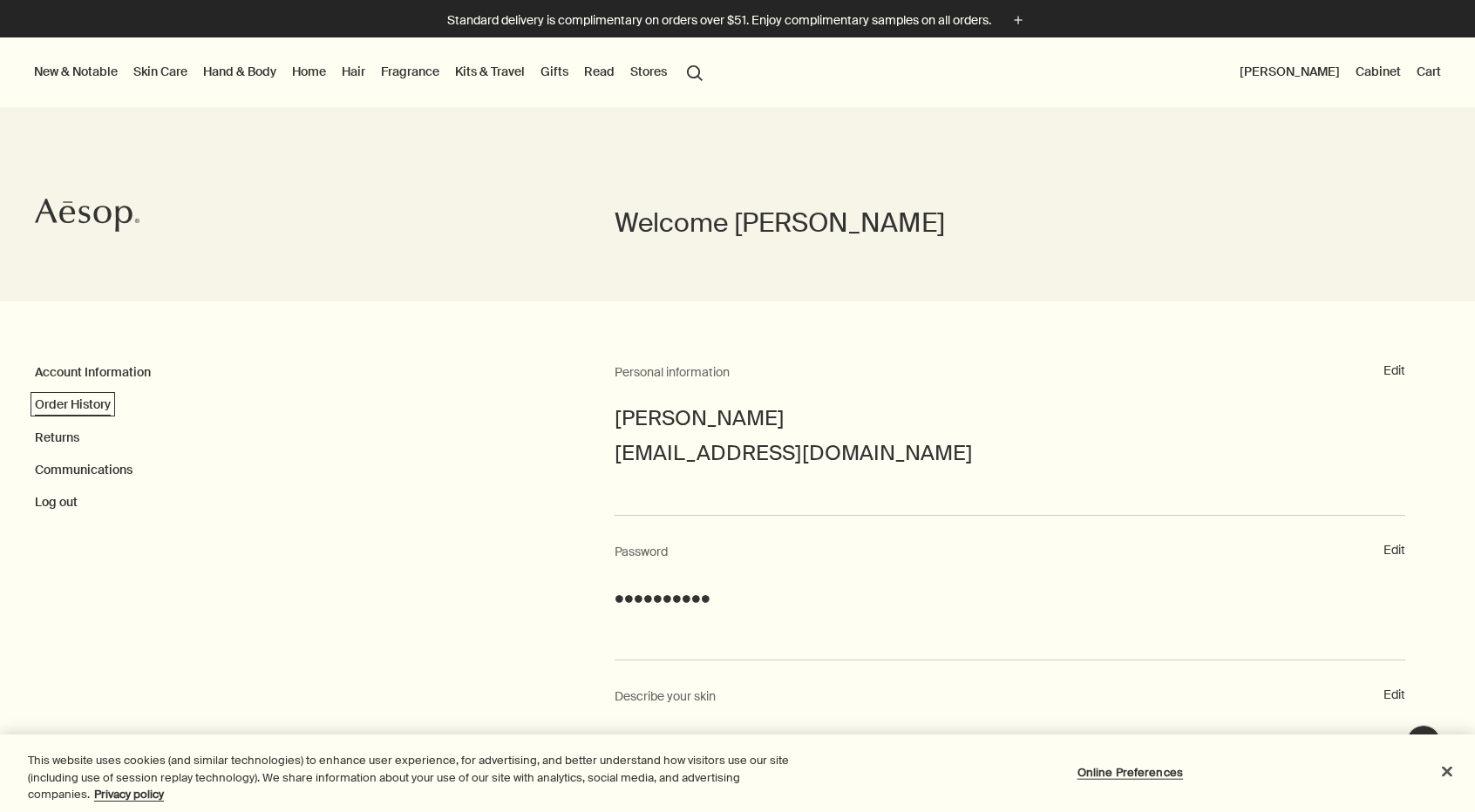
click at [93, 404] on link "Order History" at bounding box center [72, 404] width 76 height 16
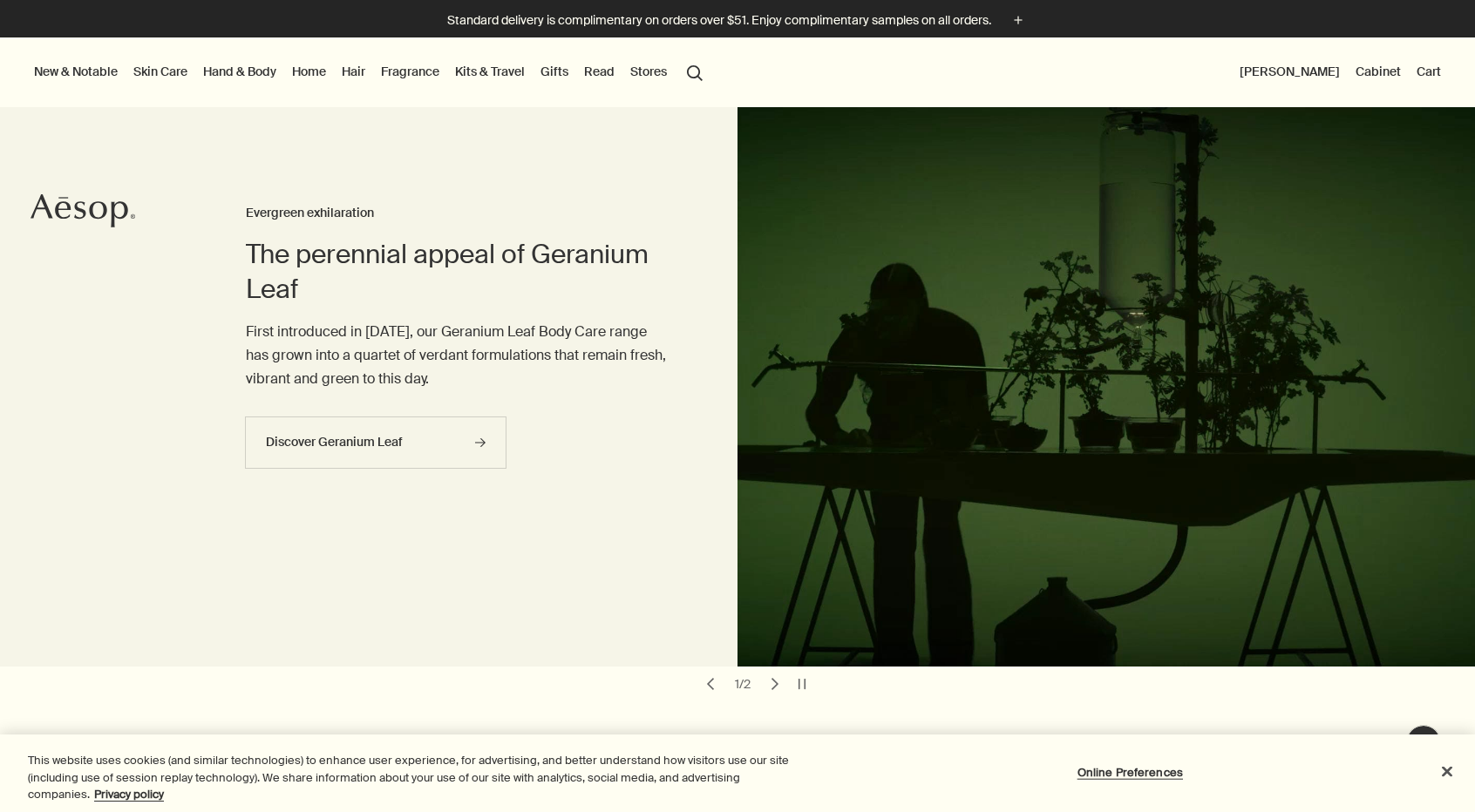
click at [1309, 72] on button "[PERSON_NAME]" at bounding box center [1289, 72] width 107 height 22
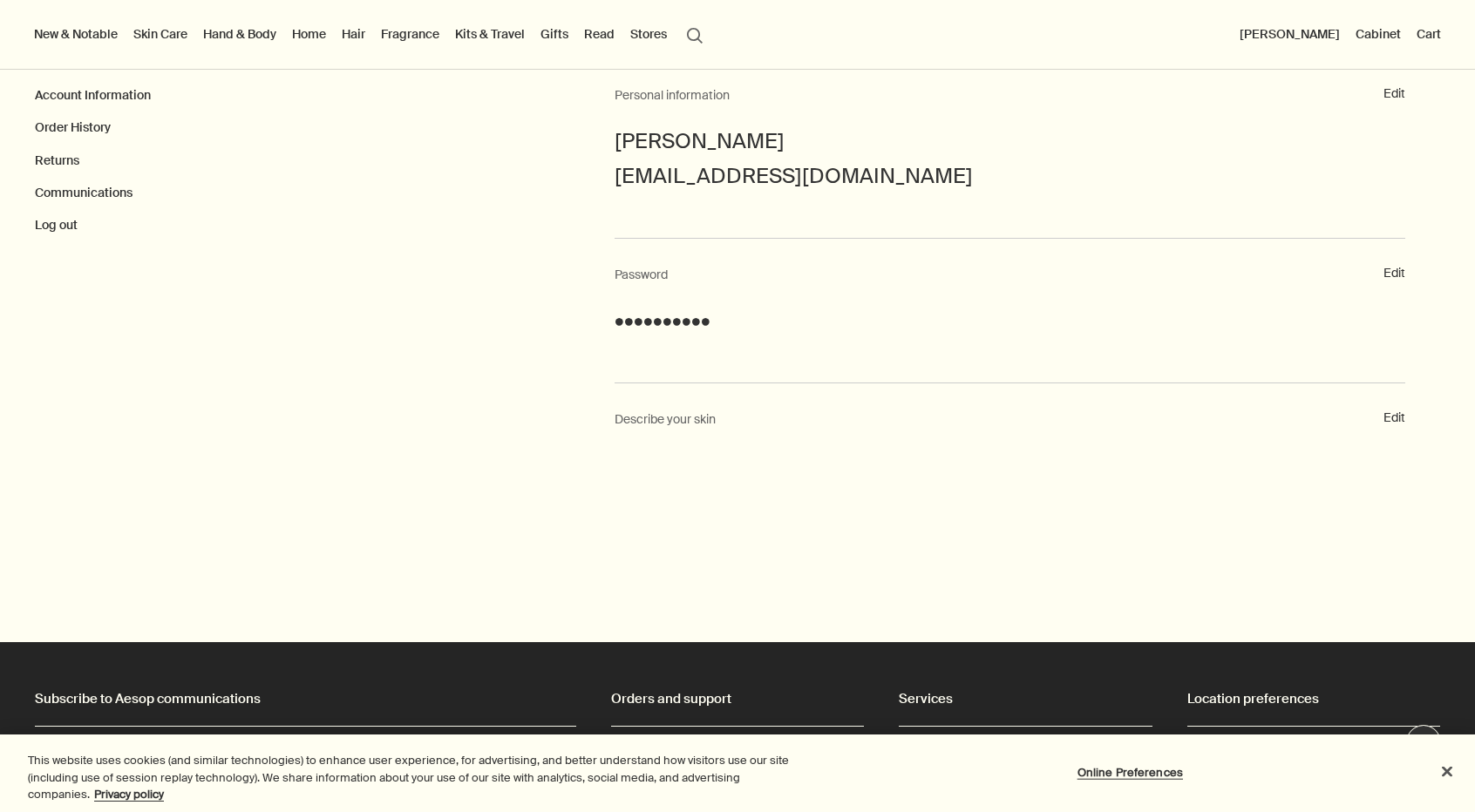
scroll to position [274, 0]
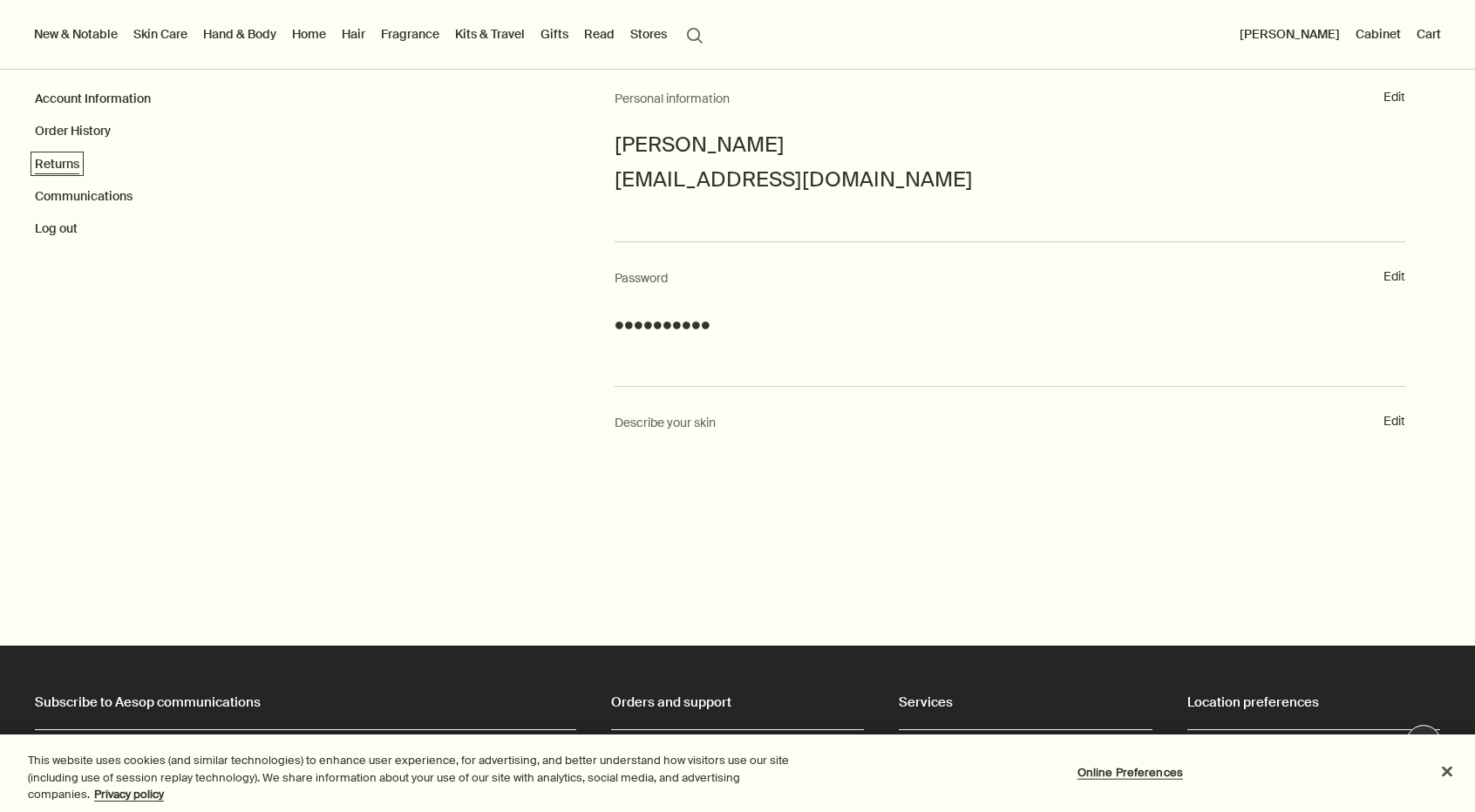
click at [53, 159] on link "Returns" at bounding box center [57, 163] width 45 height 16
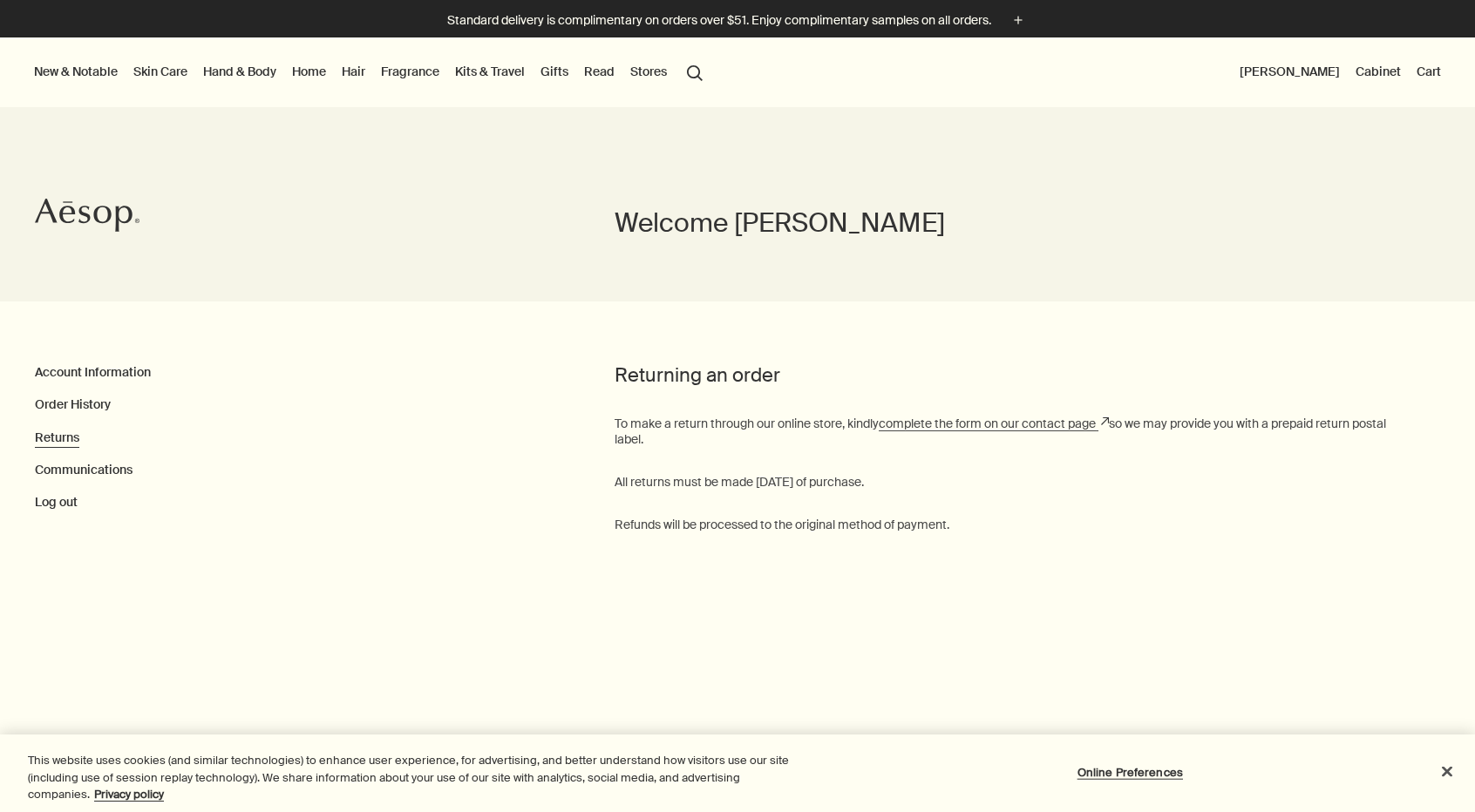
click at [241, 69] on link "Hand & Body" at bounding box center [240, 72] width 80 height 22
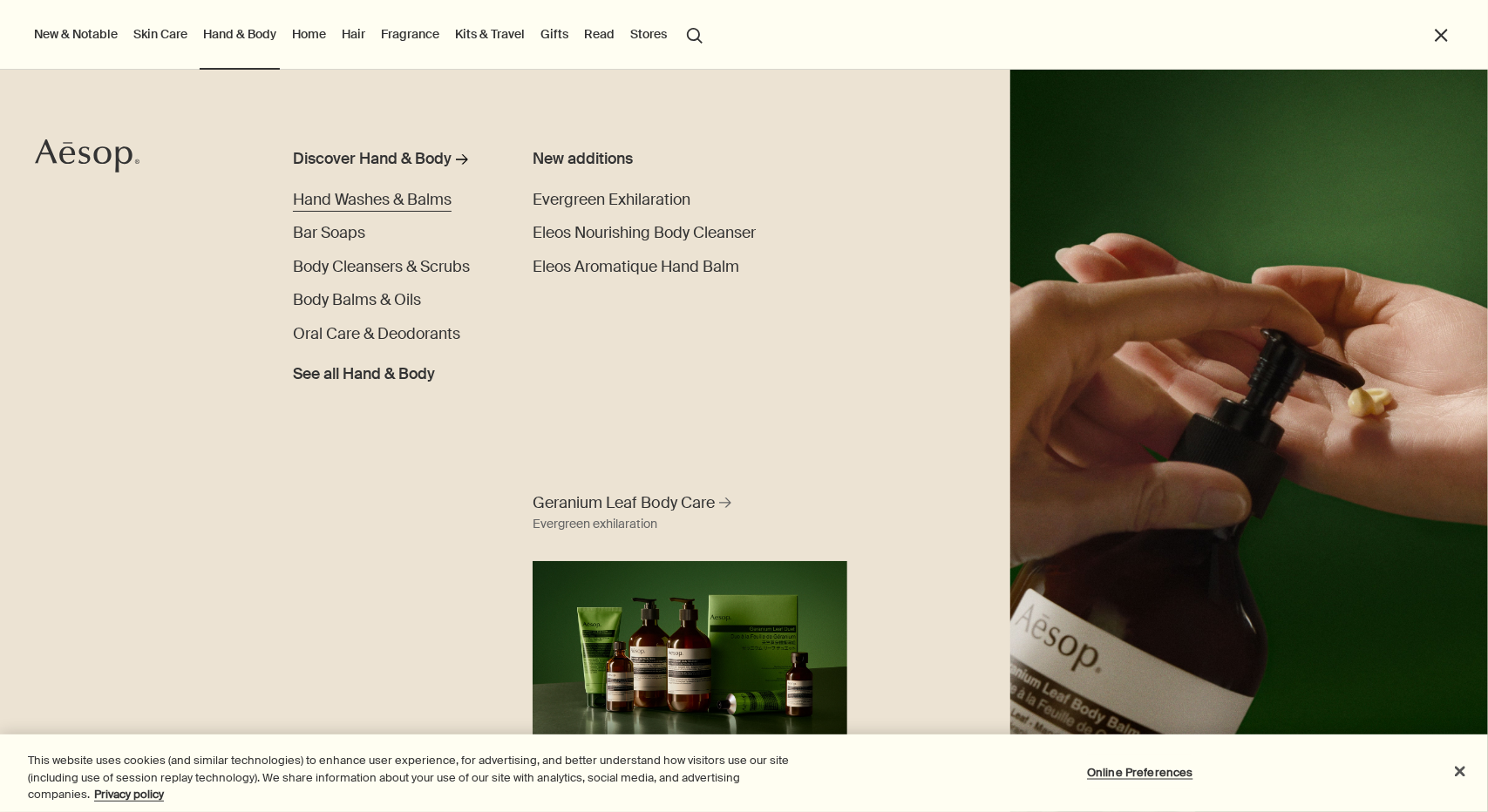
click at [406, 198] on span "Hand Washes & Balms" at bounding box center [372, 200] width 158 height 21
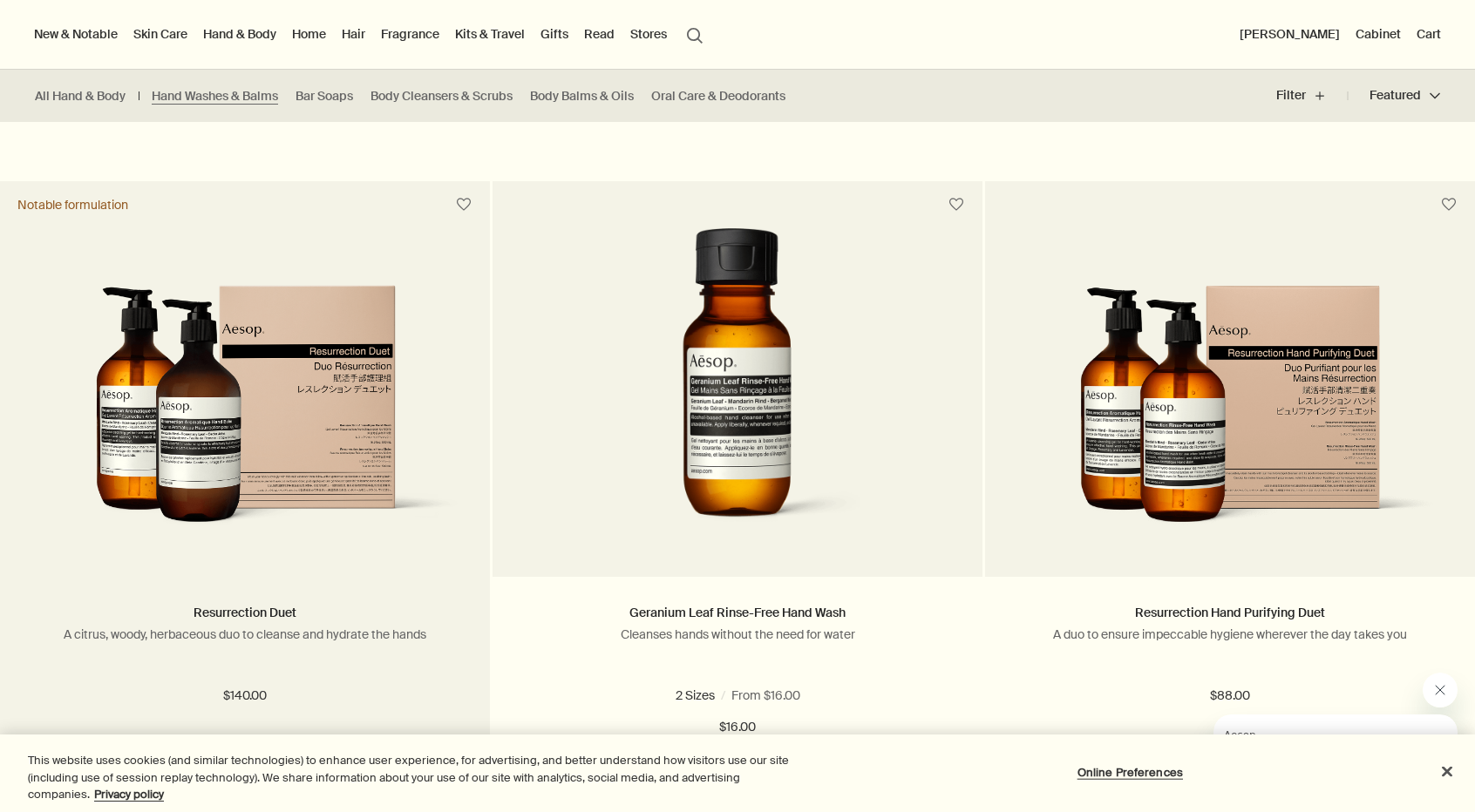
click at [269, 384] on img at bounding box center [244, 418] width 437 height 266
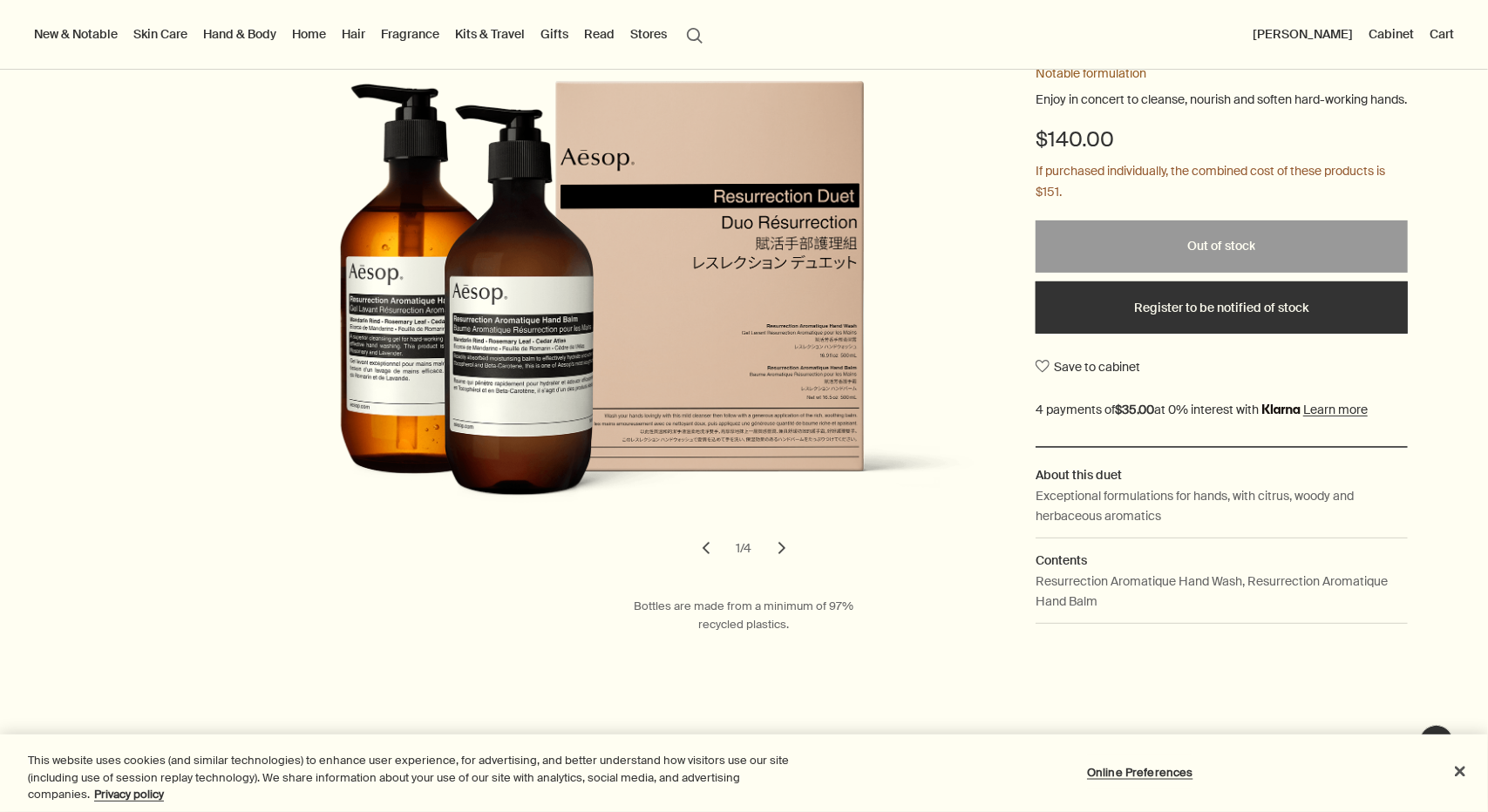
scroll to position [219, 0]
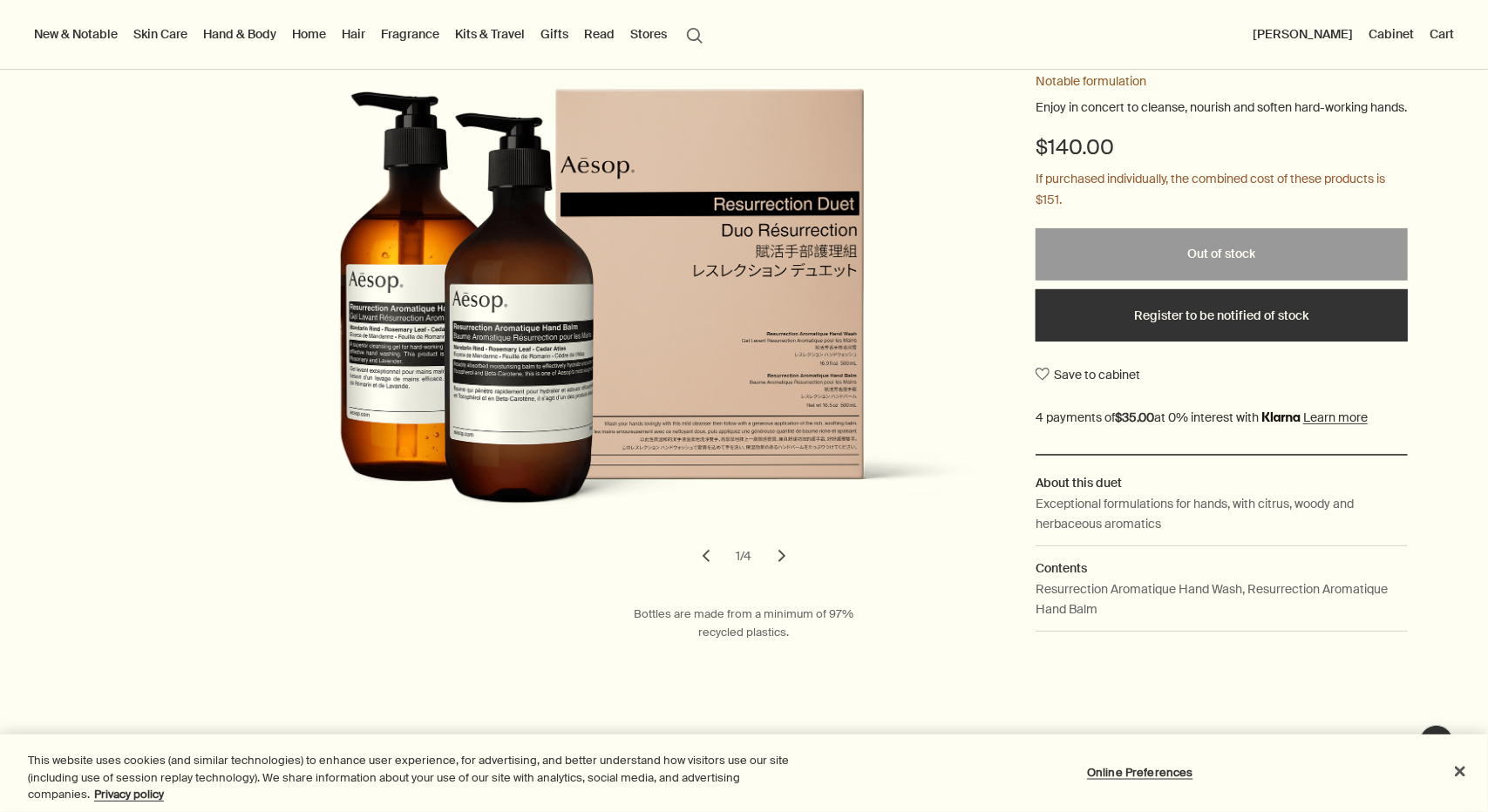
click at [1237, 330] on button "Register to be notified of stock" at bounding box center [1221, 315] width 372 height 52
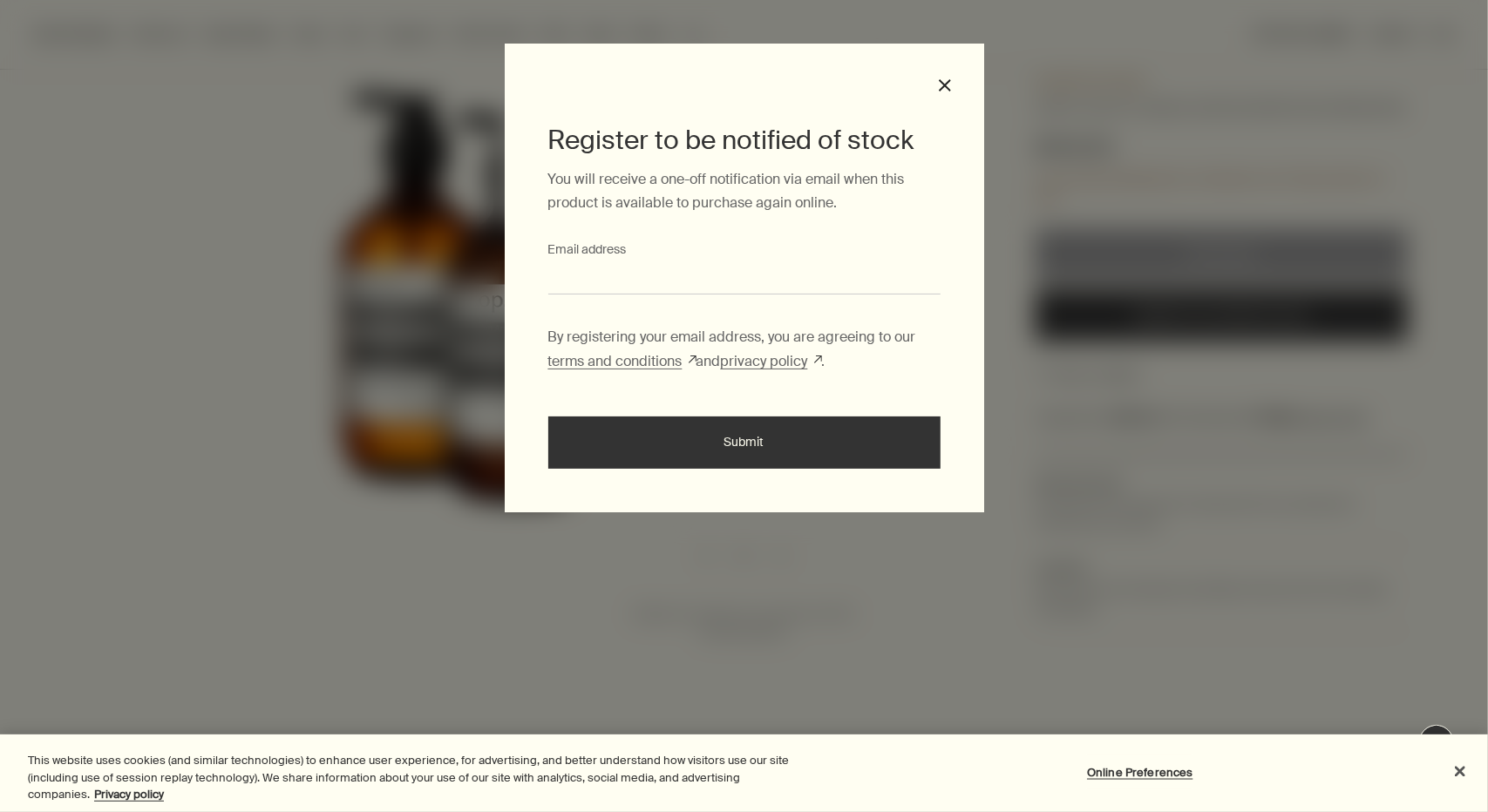
type input "**********"
click at [741, 433] on button "Submit" at bounding box center [744, 443] width 393 height 52
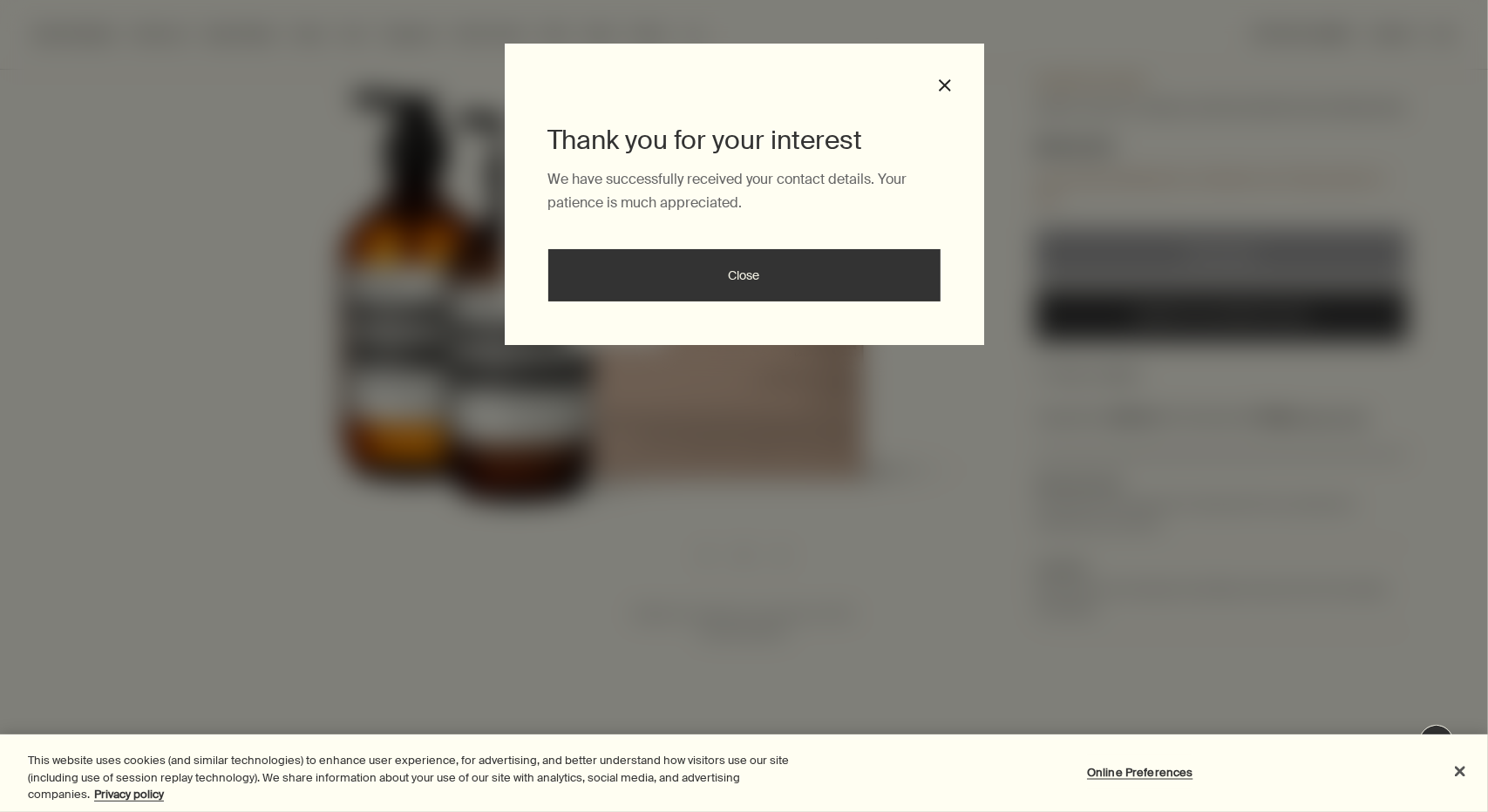
click at [751, 286] on button "Close" at bounding box center [744, 275] width 393 height 52
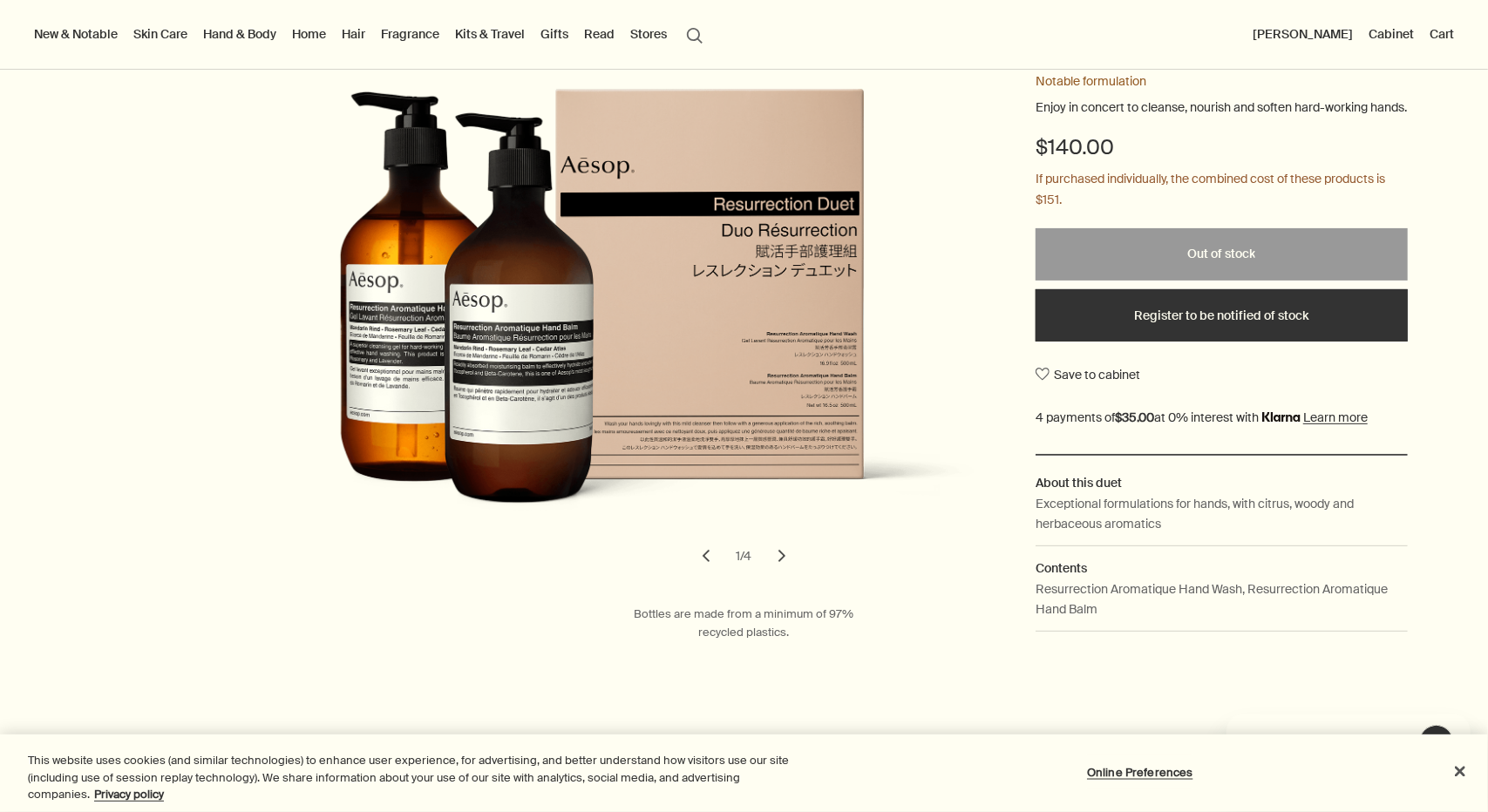
scroll to position [0, 0]
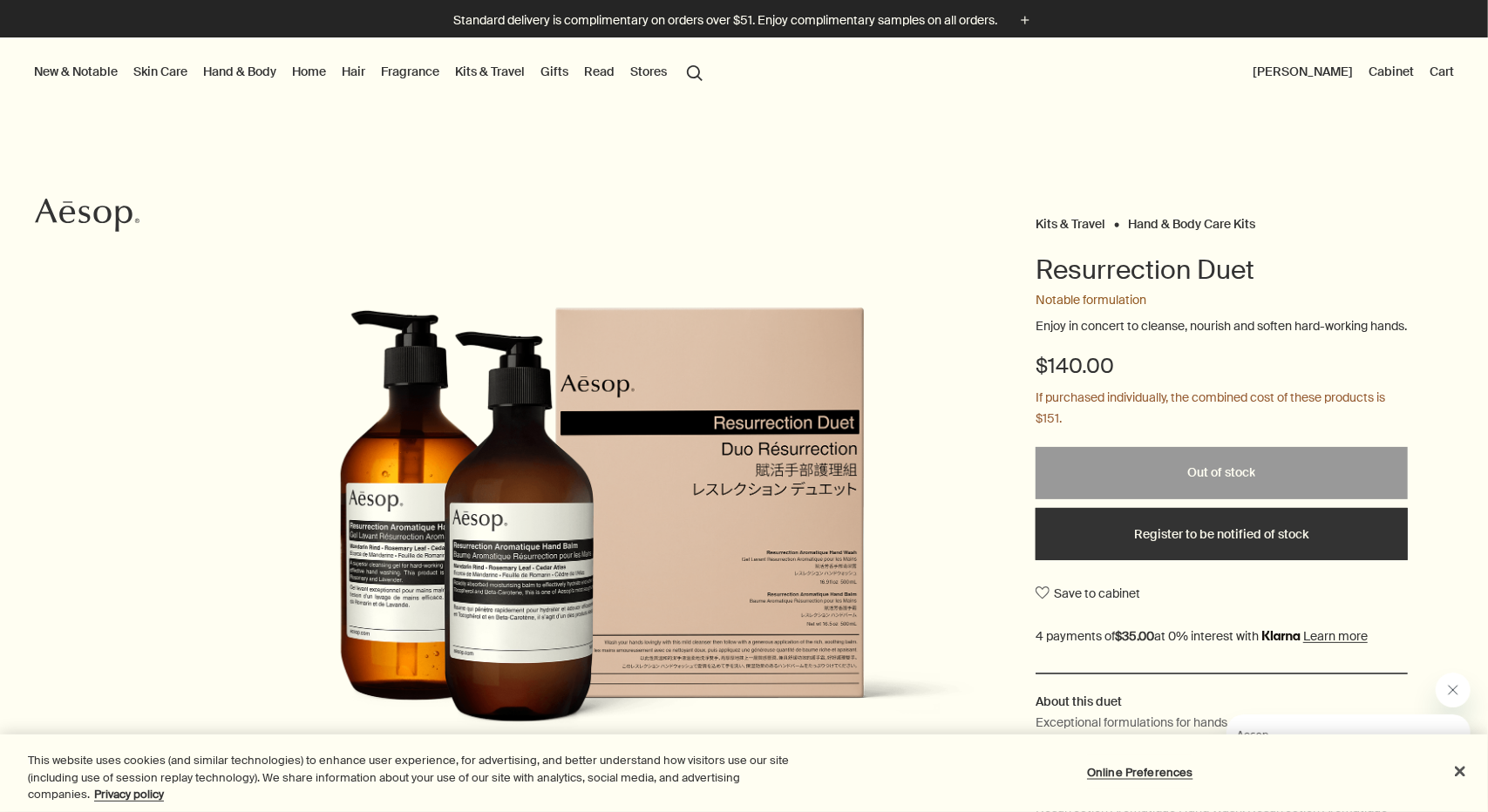
click at [697, 76] on button "search Search" at bounding box center [695, 72] width 32 height 34
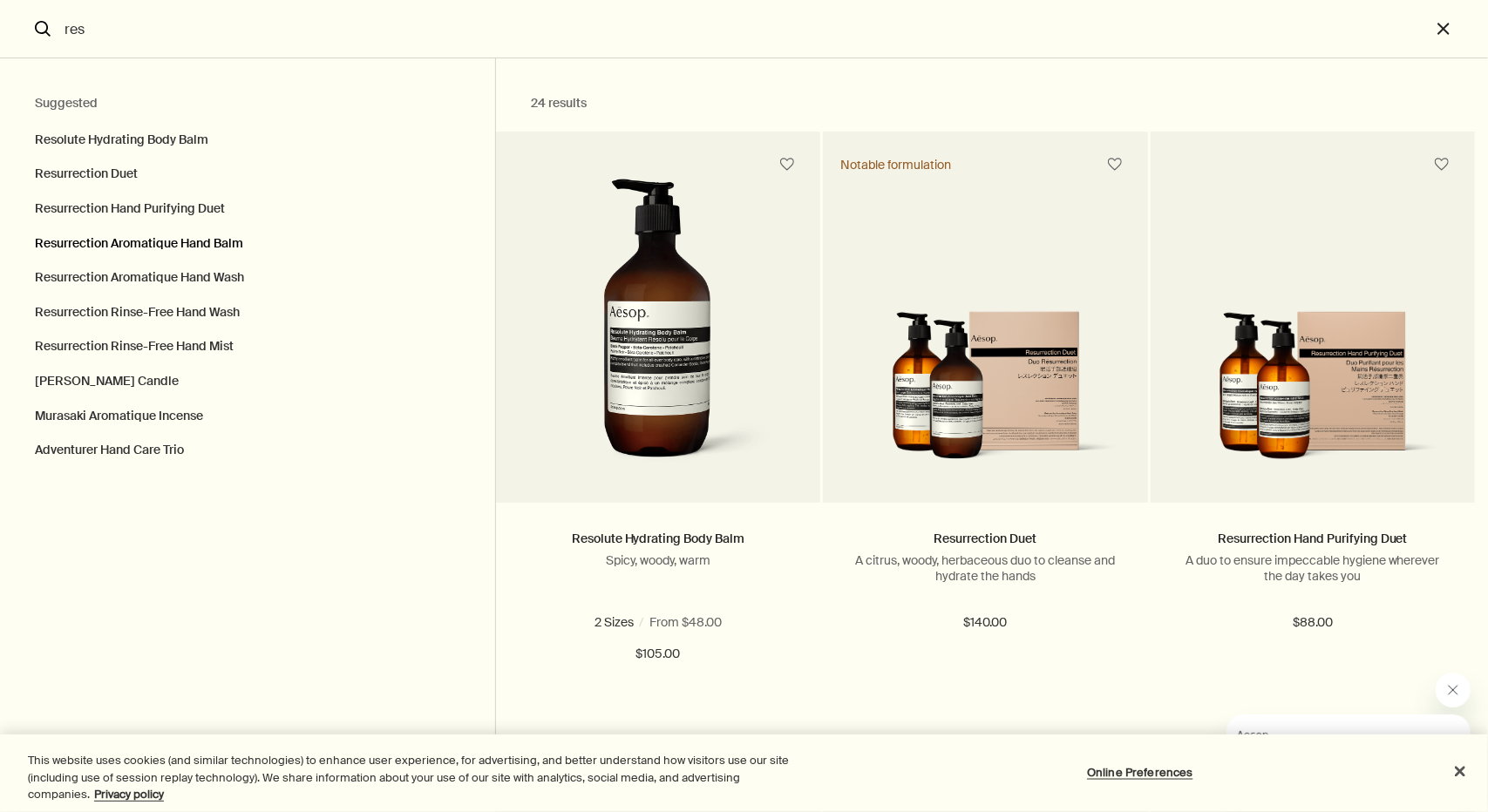
click at [223, 239] on button "Resurrection Aromatique Hand Balm" at bounding box center [247, 243] width 495 height 34
type input "Resurrection Aromatique Hand Balm"
